Goal: Register for event/course: Sign up to attend an event or enroll in a course

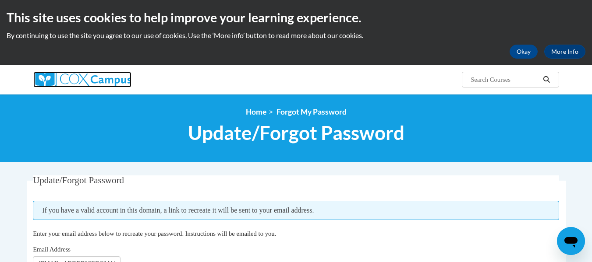
click at [114, 86] on img at bounding box center [82, 80] width 98 height 16
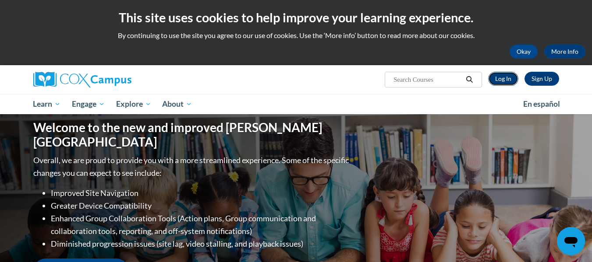
click at [511, 77] on link "Log In" at bounding box center [503, 79] width 30 height 14
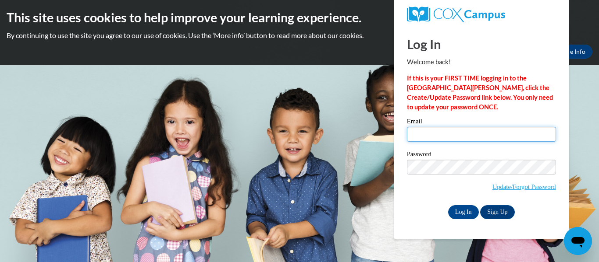
click at [429, 138] on input "Email" at bounding box center [481, 134] width 149 height 15
type input "ageorge@kusd.edu"
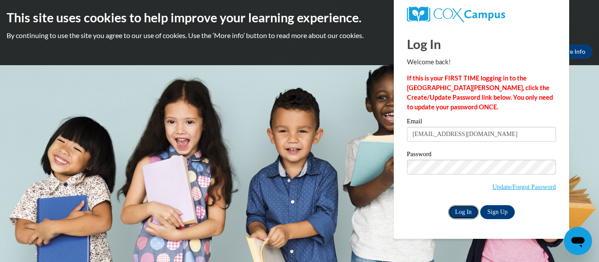
click at [460, 209] on input "Log In" at bounding box center [463, 213] width 31 height 14
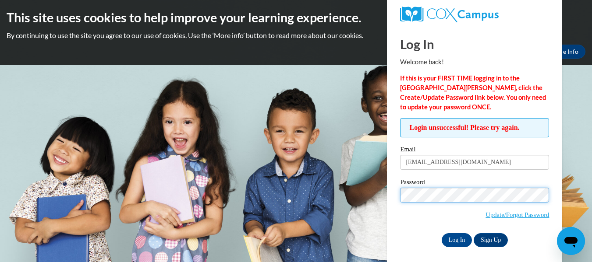
click at [442, 234] on input "Log In" at bounding box center [457, 241] width 31 height 14
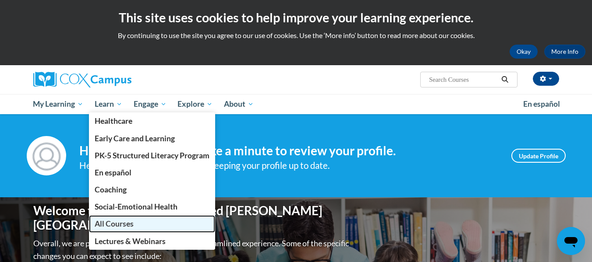
click at [115, 220] on span "All Courses" at bounding box center [114, 224] width 39 height 9
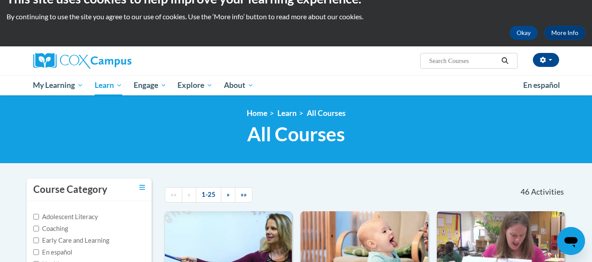
scroll to position [18, 0]
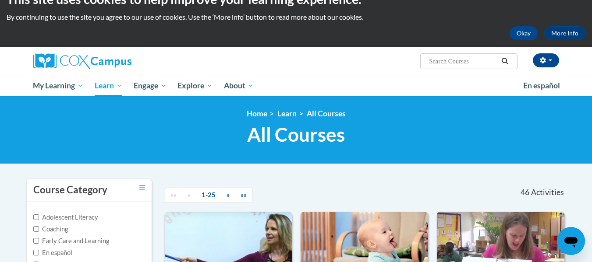
click at [444, 62] on input "Search..." at bounding box center [463, 61] width 70 height 11
type input "[MEDICAL_DATA]"
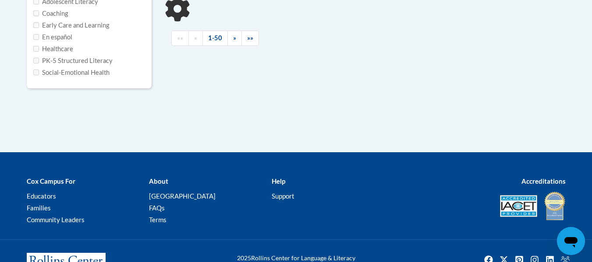
type input "dyslexia"
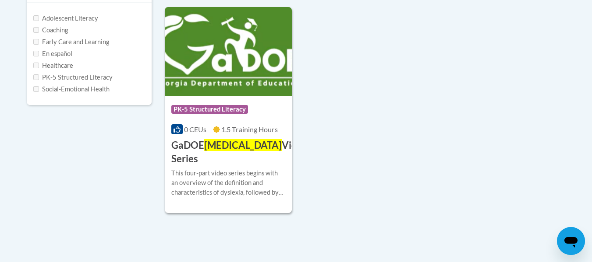
scroll to position [216, 0]
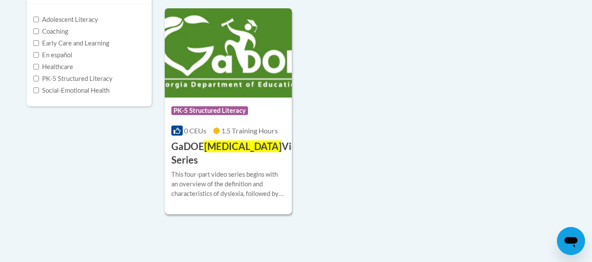
click at [264, 152] on h3 "GaDOE Dyslexia Video Series" at bounding box center [239, 153] width 137 height 27
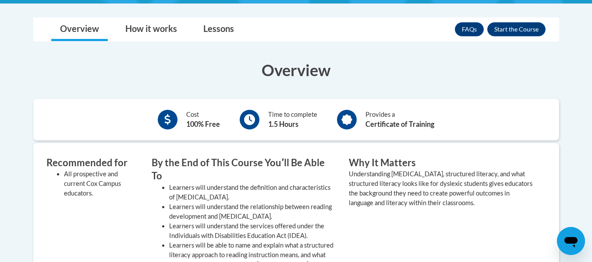
scroll to position [235, 0]
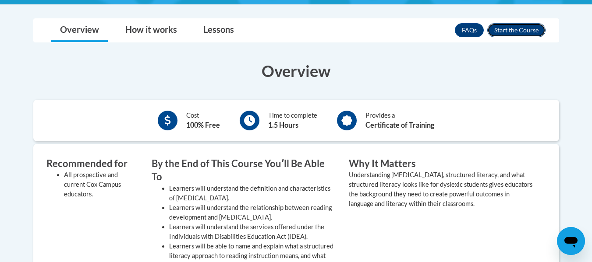
click at [523, 36] on button "Enroll" at bounding box center [516, 30] width 58 height 14
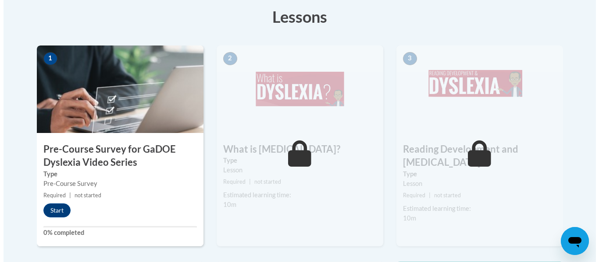
scroll to position [265, 0]
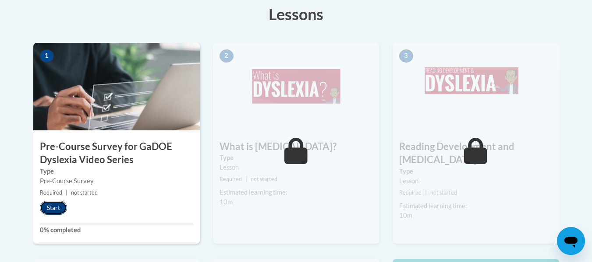
click at [57, 208] on button "Start" at bounding box center [53, 208] width 27 height 14
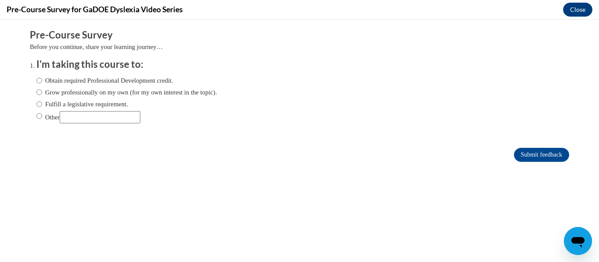
scroll to position [0, 0]
click at [36, 79] on input "Obtain required Professional Development credit." at bounding box center [39, 81] width 6 height 10
radio input "true"
click at [529, 153] on input "Submit feedback" at bounding box center [541, 155] width 55 height 14
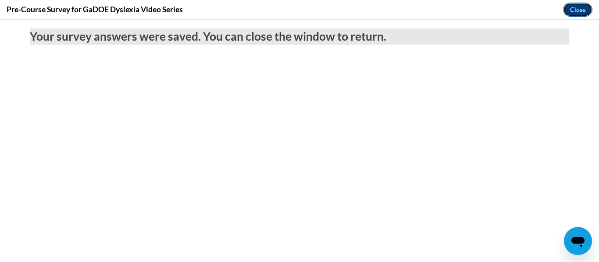
click at [573, 11] on button "Close" at bounding box center [577, 10] width 29 height 14
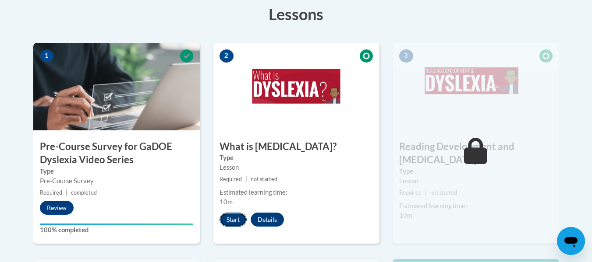
click at [238, 222] on button "Start" at bounding box center [233, 220] width 27 height 14
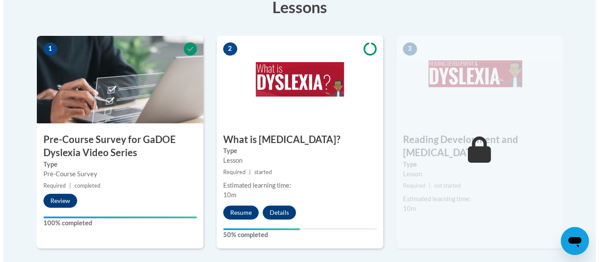
scroll to position [283, 0]
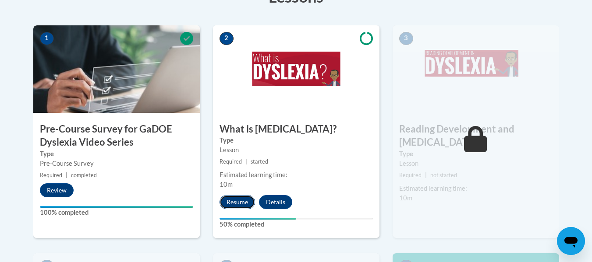
click at [227, 209] on button "Resume" at bounding box center [237, 202] width 35 height 14
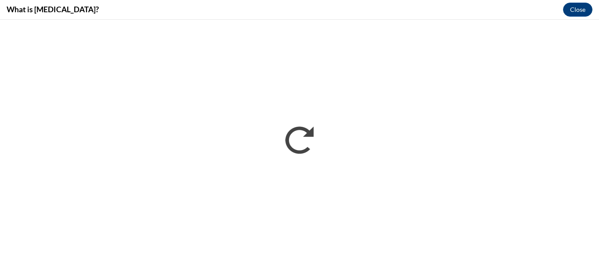
scroll to position [0, 0]
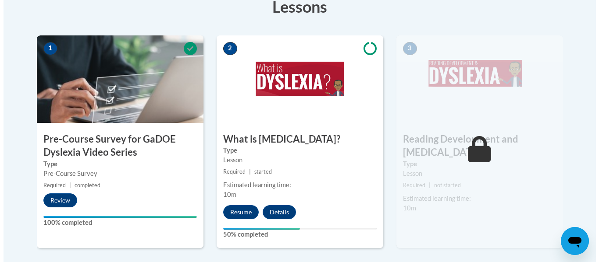
scroll to position [273, 0]
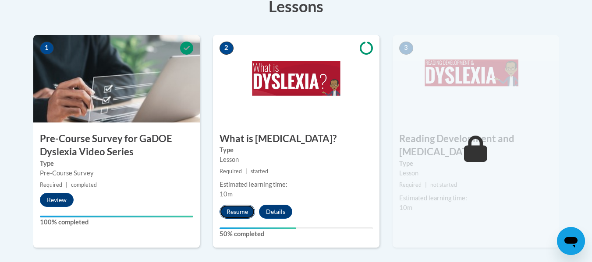
click at [241, 212] on button "Resume" at bounding box center [237, 212] width 35 height 14
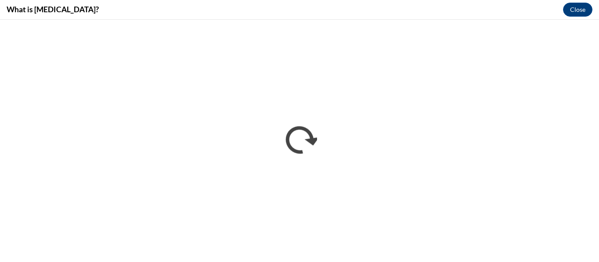
scroll to position [0, 0]
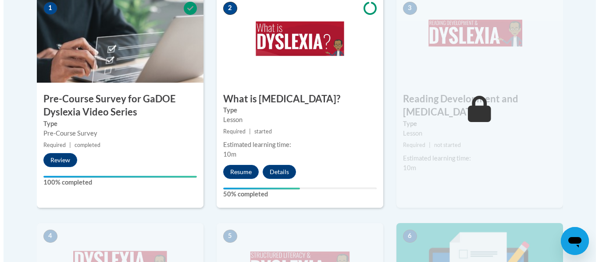
scroll to position [313, 0]
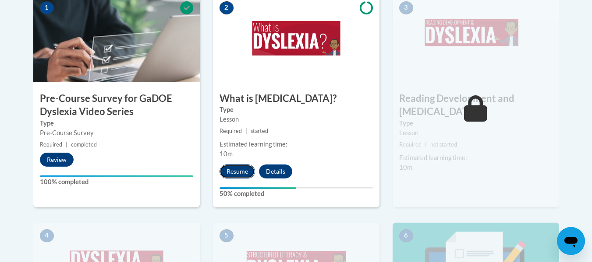
click at [249, 169] on button "Resume" at bounding box center [237, 172] width 35 height 14
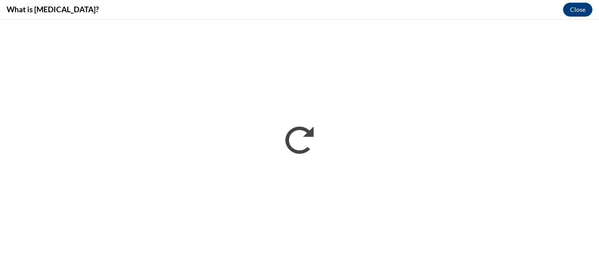
scroll to position [0, 0]
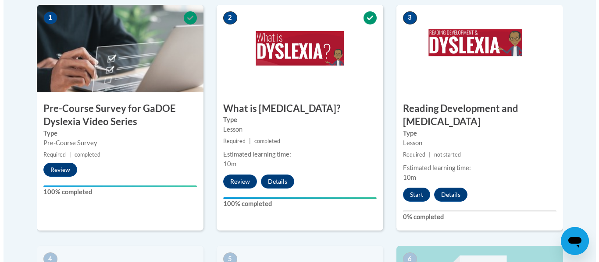
scroll to position [304, 0]
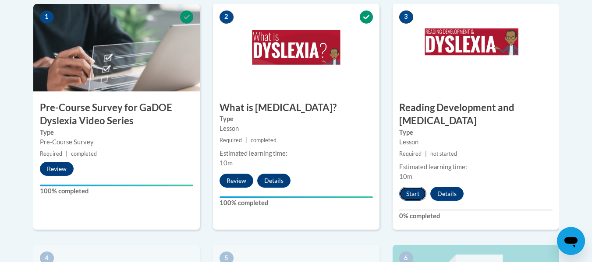
click at [412, 187] on button "Start" at bounding box center [412, 194] width 27 height 14
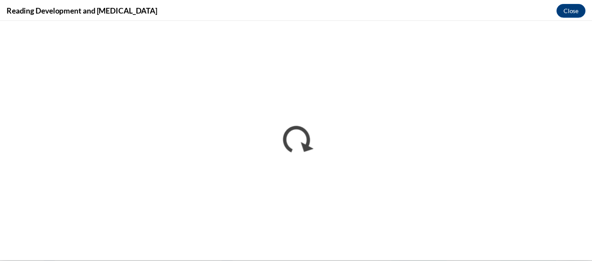
scroll to position [0, 0]
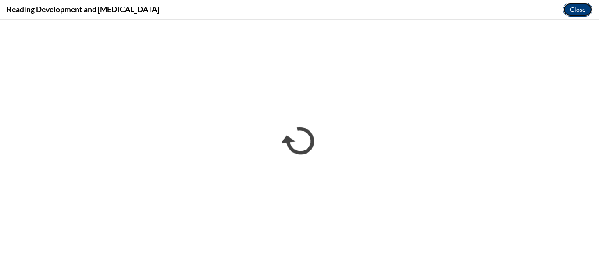
click at [573, 12] on button "Close" at bounding box center [577, 10] width 29 height 14
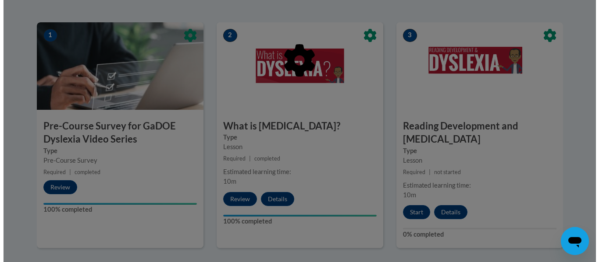
scroll to position [287, 0]
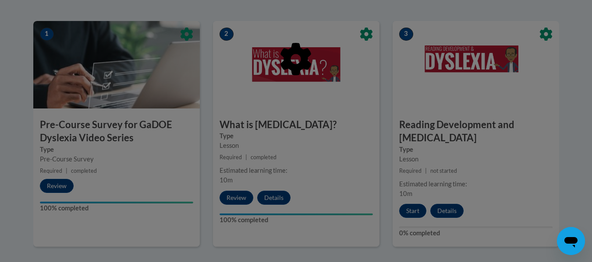
click at [401, 126] on div at bounding box center [296, 104] width 526 height 167
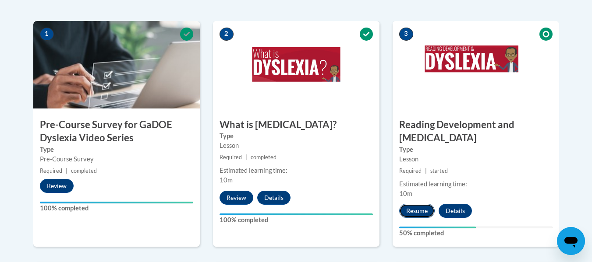
click at [422, 204] on button "Resume" at bounding box center [416, 211] width 35 height 14
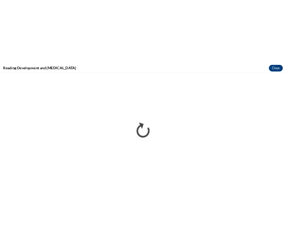
scroll to position [0, 0]
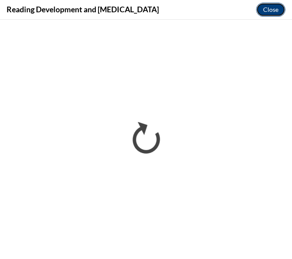
click at [277, 11] on button "Close" at bounding box center [270, 10] width 29 height 14
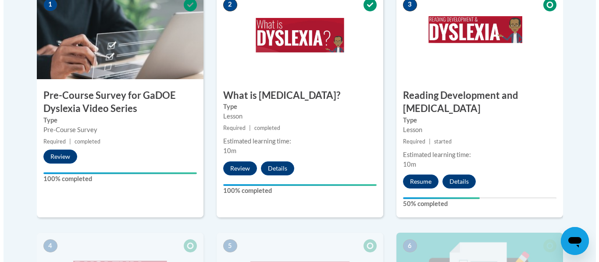
scroll to position [317, 0]
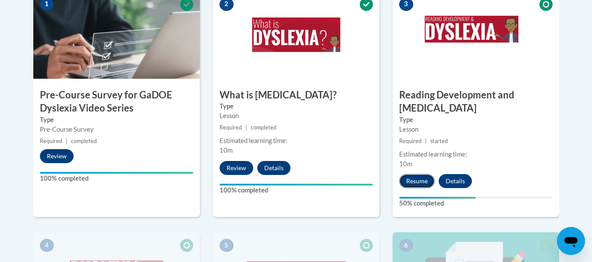
click at [414, 174] on button "Resume" at bounding box center [416, 181] width 35 height 14
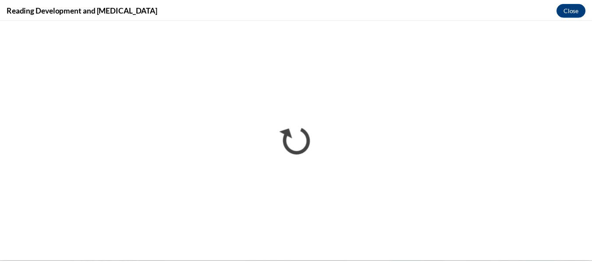
scroll to position [0, 0]
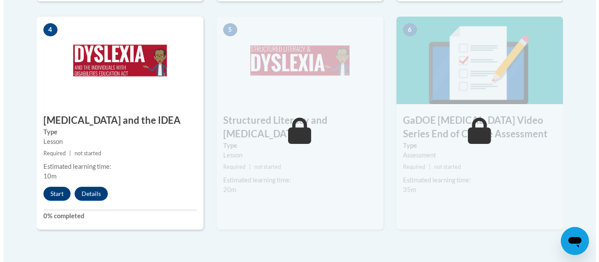
scroll to position [533, 0]
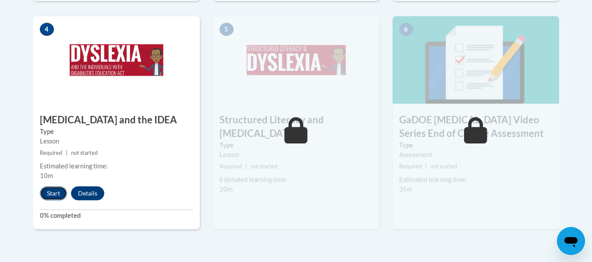
click at [60, 187] on button "Start" at bounding box center [53, 194] width 27 height 14
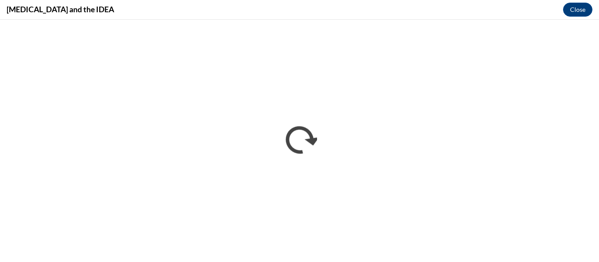
scroll to position [0, 0]
